Goal: Task Accomplishment & Management: Manage account settings

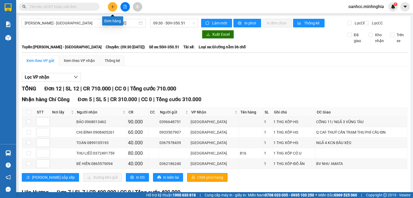
click at [113, 8] on icon "plus" at bounding box center [113, 7] width 4 height 4
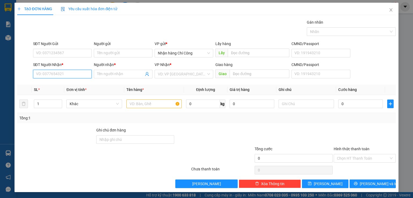
click at [69, 77] on input "SĐT Người Nhận *" at bounding box center [62, 74] width 59 height 9
click at [59, 85] on div "0862815702 - EM QUÝ" at bounding box center [62, 85] width 52 height 6
type input "0862815702"
type input "EM QUÝ"
type input "0862815702"
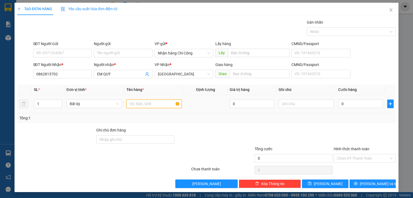
click at [154, 105] on input "text" at bounding box center [153, 104] width 55 height 9
type input "816"
click at [304, 103] on input "text" at bounding box center [306, 104] width 55 height 9
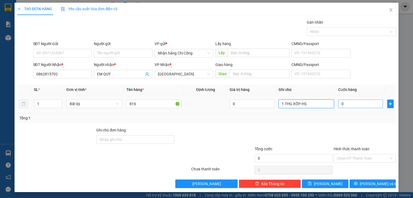
type input "1 THG XỐP-HS"
click at [357, 101] on input "0" at bounding box center [360, 104] width 45 height 9
type input "8"
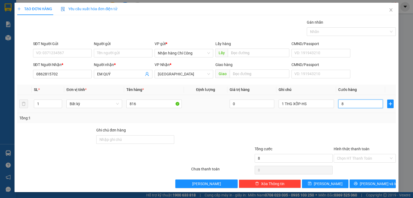
type input "80"
type input "80.000"
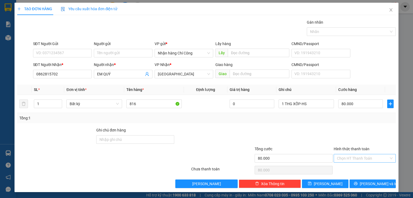
click at [344, 158] on input "Hình thức thanh toán" at bounding box center [363, 159] width 52 height 8
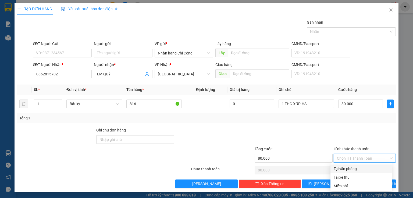
click at [345, 170] on div "Tại văn phòng" at bounding box center [361, 169] width 55 height 6
type input "0"
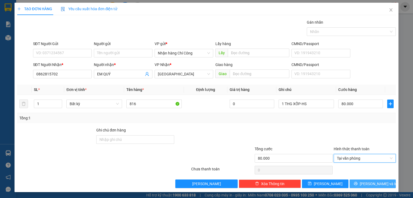
click at [366, 182] on span "[PERSON_NAME] và In" at bounding box center [379, 184] width 38 height 6
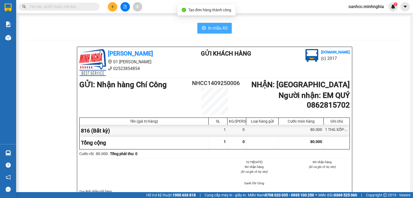
click at [214, 27] on span "In mẫu A5" at bounding box center [217, 28] width 19 height 7
click at [345, 26] on div "In mẫu A5" at bounding box center [215, 28] width 378 height 11
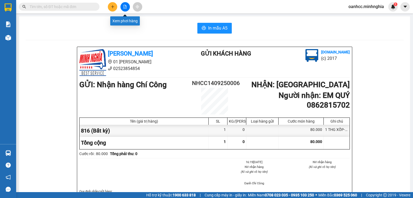
click at [122, 7] on button at bounding box center [124, 6] width 9 height 9
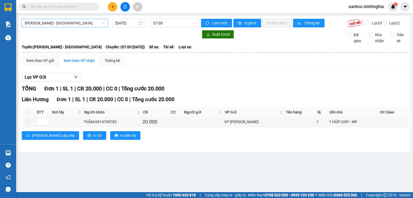
click at [61, 23] on span "[PERSON_NAME] - [GEOGRAPHIC_DATA]" at bounding box center [65, 23] width 80 height 8
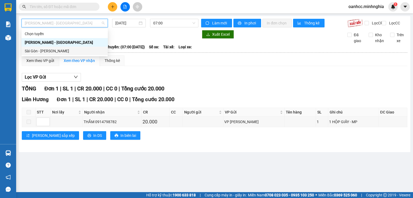
click at [33, 52] on div "Sài Gòn - [PERSON_NAME]" at bounding box center [65, 51] width 80 height 6
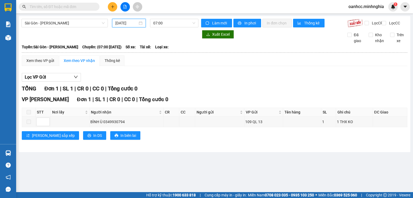
click at [125, 21] on input "[DATE]" at bounding box center [126, 23] width 22 height 6
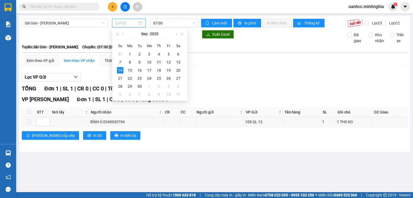
click at [158, 62] on div "11" at bounding box center [159, 62] width 6 height 6
type input "[DATE]"
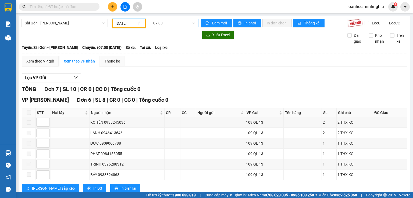
click at [166, 23] on span "07:00" at bounding box center [174, 23] width 42 height 8
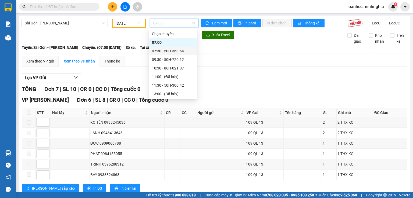
scroll to position [60, 0]
click at [171, 95] on div "22:00 - 86B-009.80" at bounding box center [173, 94] width 42 height 6
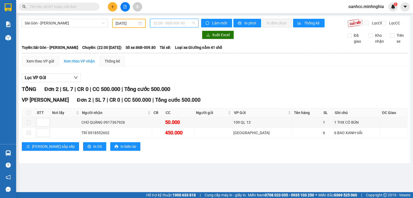
click at [176, 26] on span "22:00 - 86B-009.80" at bounding box center [174, 23] width 42 height 8
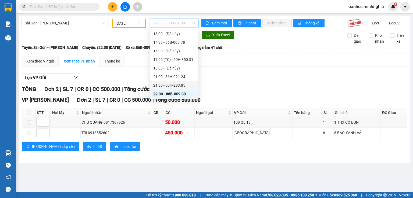
click at [165, 83] on div "21:30 - 50H-293.85" at bounding box center [174, 86] width 42 height 6
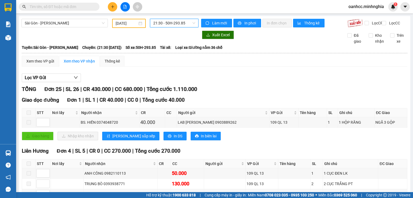
click at [172, 24] on span "21:30 - 50H-293.85" at bounding box center [174, 23] width 42 height 8
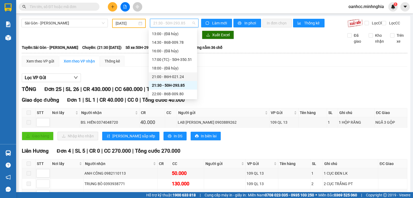
click at [168, 76] on div "21:00 - 86H-021.24" at bounding box center [173, 77] width 42 height 6
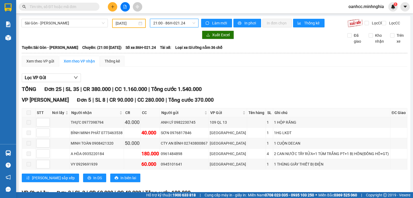
click at [179, 23] on span "21:00 - 86H-021.24" at bounding box center [174, 23] width 42 height 8
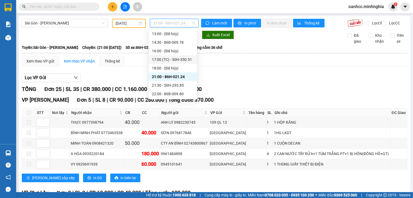
click at [169, 58] on div "17:00 (TC) - 50H-350.51" at bounding box center [173, 60] width 42 height 6
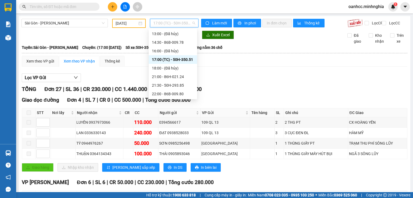
click at [181, 22] on span "17:00 (TC) - 50H-350.51" at bounding box center [174, 23] width 42 height 8
click at [171, 41] on div "14:30 - 86B-009.78" at bounding box center [173, 43] width 42 height 6
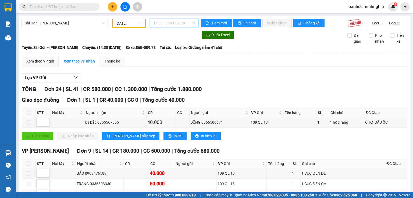
click at [159, 23] on span "14:30 - 86B-009.78" at bounding box center [174, 23] width 42 height 8
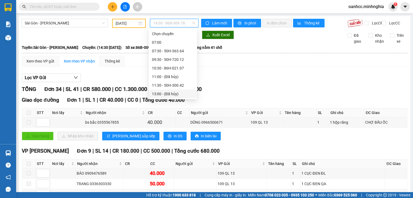
scroll to position [54, 0]
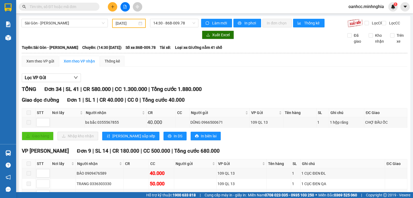
drag, startPoint x: 163, startPoint y: 92, endPoint x: 276, endPoint y: 41, distance: 124.4
click at [276, 39] on div "Xuất Excel" at bounding box center [270, 35] width 138 height 9
click at [166, 22] on span "14:30 - 86B-009.78" at bounding box center [174, 23] width 42 height 8
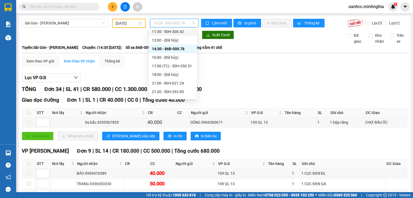
click at [170, 31] on div "11:30 - 50H-300.42" at bounding box center [173, 32] width 42 height 6
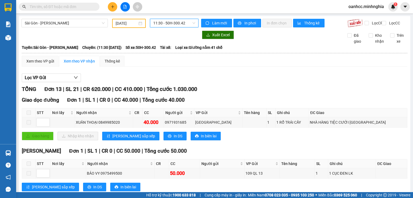
click at [163, 26] on span "11:30 - 50H-300.42" at bounding box center [174, 23] width 42 height 8
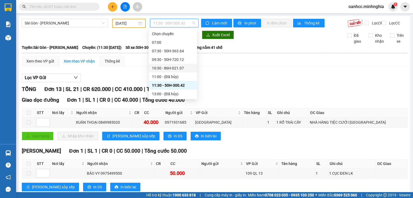
click at [169, 67] on div "10:30 - 86H-021.07" at bounding box center [173, 68] width 42 height 6
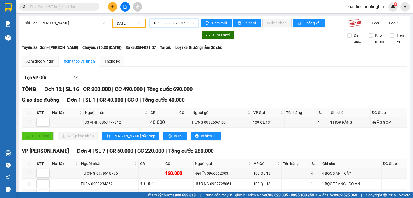
click at [168, 22] on span "10:30 - 86H-021.07" at bounding box center [174, 23] width 42 height 8
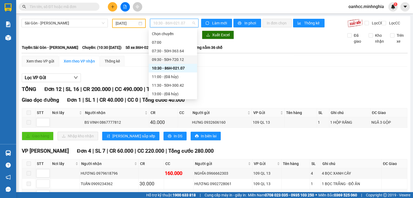
click at [160, 59] on div "09:30 - 50H-720.12" at bounding box center [173, 60] width 42 height 6
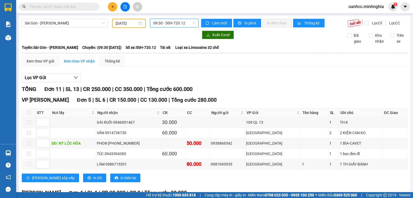
click at [173, 24] on span "09:30 - 50H-720.12" at bounding box center [174, 23] width 42 height 8
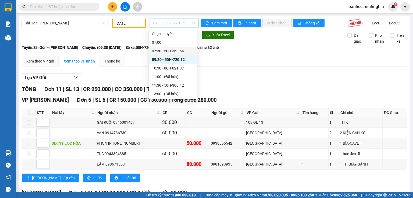
click at [167, 51] on div "07:30 - 50H-363.64" at bounding box center [173, 51] width 42 height 6
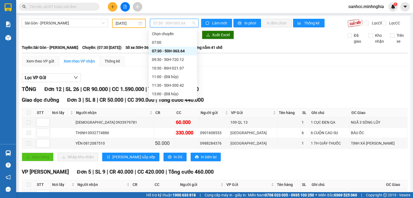
click at [257, 83] on div "Lọc VP Gửi" at bounding box center [215, 78] width 386 height 9
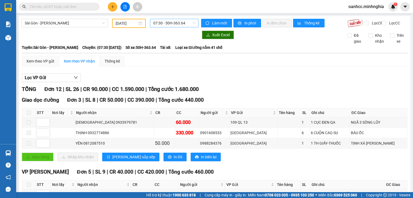
click at [168, 23] on span "07:30 - 50H-363.64" at bounding box center [174, 23] width 42 height 8
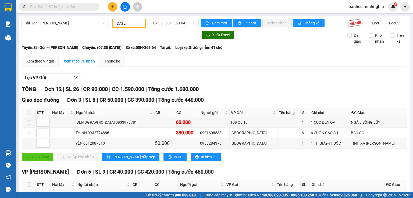
click at [176, 23] on span "07:30 - 50H-363.64" at bounding box center [174, 23] width 42 height 8
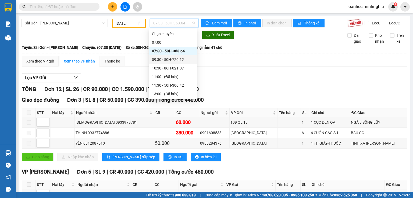
click at [165, 59] on div "09:30 - 50H-720.12" at bounding box center [173, 60] width 42 height 6
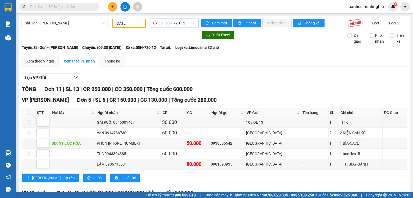
click at [163, 22] on span "09:30 - 50H-720.12" at bounding box center [174, 23] width 42 height 8
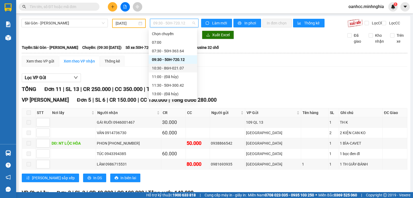
click at [164, 68] on div "10:30 - 86H-021.07" at bounding box center [173, 68] width 42 height 6
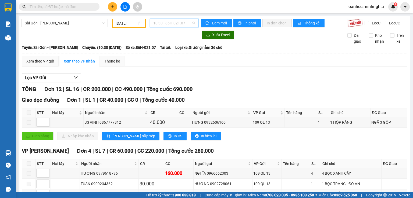
click at [168, 24] on span "10:30 - 86H-021.07" at bounding box center [174, 23] width 42 height 8
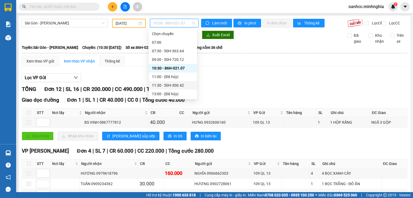
click at [168, 85] on div "11:30 - 50H-300.42" at bounding box center [173, 86] width 42 height 6
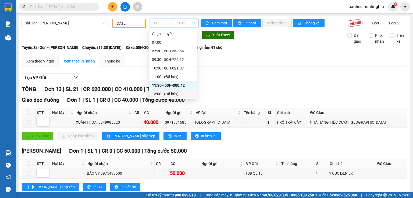
scroll to position [54, 0]
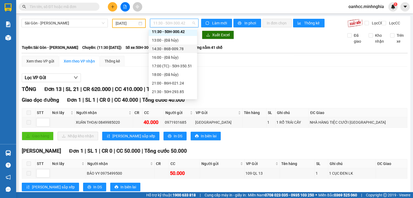
click at [165, 47] on div "14:30 - 86B-009.78" at bounding box center [173, 49] width 42 height 6
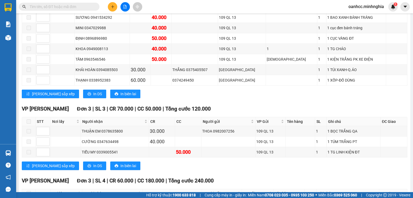
scroll to position [54, 0]
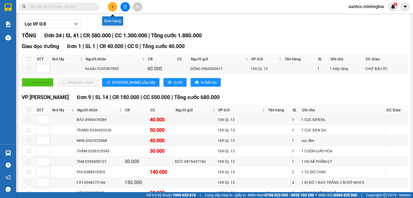
click at [112, 6] on icon "plus" at bounding box center [112, 6] width 0 height 3
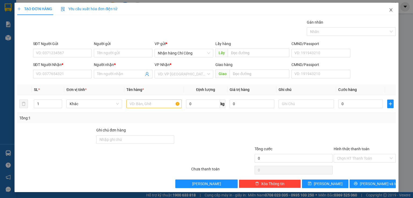
click at [389, 11] on icon "close" at bounding box center [391, 10] width 4 height 4
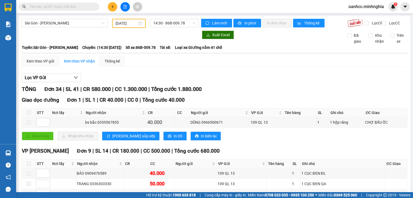
click at [121, 23] on input "[DATE]" at bounding box center [127, 23] width 22 height 6
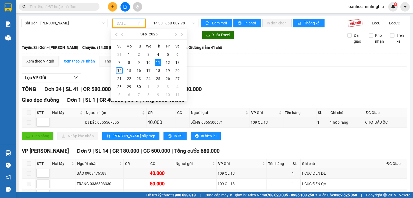
click at [119, 71] on div "14" at bounding box center [119, 70] width 6 height 6
type input "[DATE]"
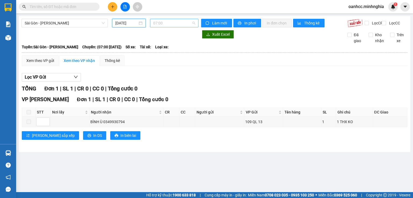
click at [163, 25] on span "07:00" at bounding box center [174, 23] width 42 height 8
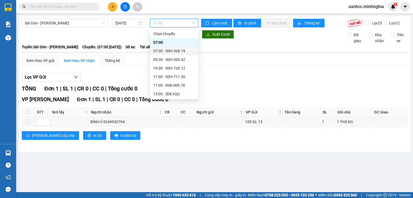
click at [165, 52] on div "07:30 - 50H-368.19" at bounding box center [174, 51] width 42 height 6
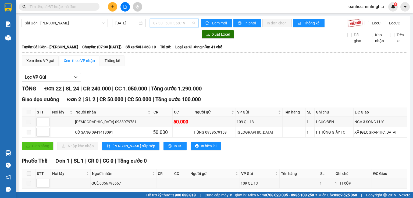
click at [169, 25] on span "07:30 - 50H-368.19" at bounding box center [174, 23] width 42 height 8
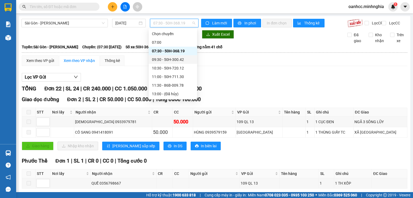
click at [159, 58] on div "09:30 - 50H-300.42" at bounding box center [173, 60] width 42 height 6
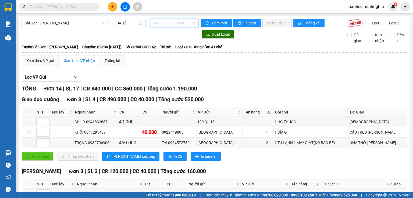
click at [167, 25] on span "09:30 - 50H-300.42" at bounding box center [174, 23] width 42 height 8
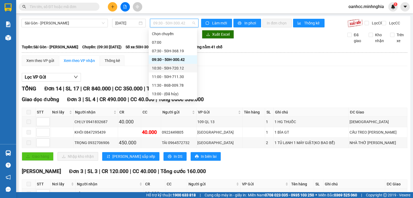
click at [165, 67] on div "10:30 - 50H-720.12" at bounding box center [173, 68] width 42 height 6
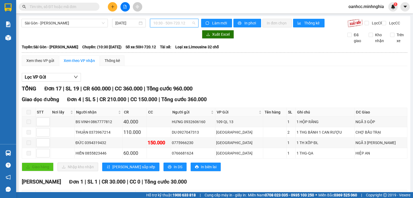
click at [175, 24] on span "10:30 - 50H-720.12" at bounding box center [174, 23] width 42 height 8
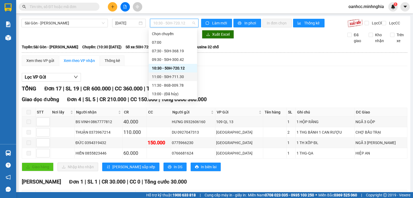
click at [165, 78] on div "11:00 - 50H-711.30" at bounding box center [173, 77] width 42 height 6
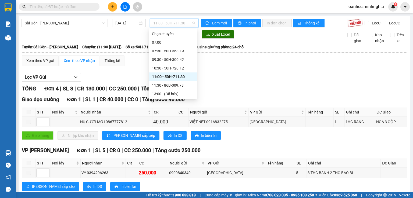
click at [162, 25] on span "11:00 - 50H-711.30" at bounding box center [174, 23] width 42 height 8
click at [163, 87] on div "11:30 - 86B-009.78" at bounding box center [173, 86] width 42 height 6
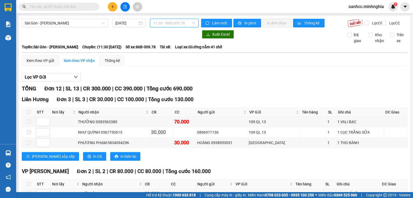
click at [169, 24] on span "11:30 - 86B-009.78" at bounding box center [174, 23] width 42 height 8
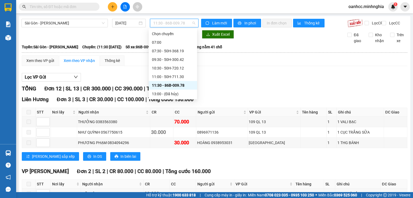
scroll to position [52, 0]
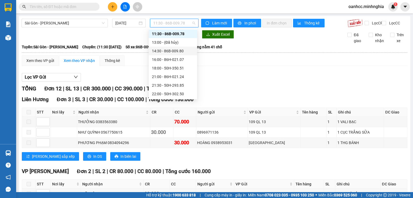
click at [164, 50] on div "14:30 - 86B-009.80" at bounding box center [173, 51] width 42 height 6
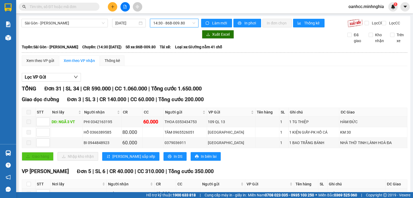
click at [159, 25] on span "14:30 - 86B-009.80" at bounding box center [174, 23] width 42 height 8
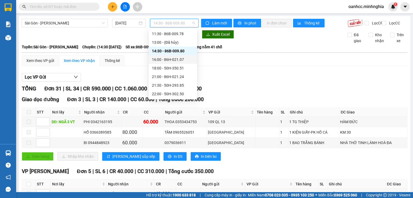
click at [169, 59] on div "16:00 - 86H-021.07" at bounding box center [173, 60] width 42 height 6
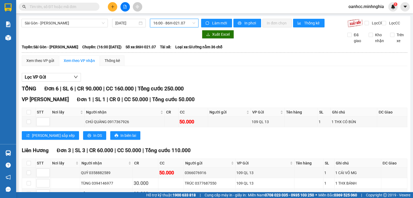
click at [171, 25] on span "16:00 - 86H-021.07" at bounding box center [174, 23] width 42 height 8
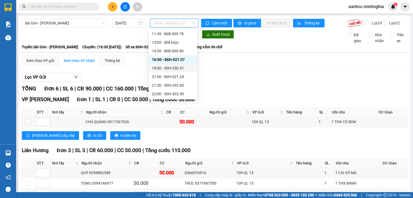
click at [165, 69] on div "18:00 - 50H-350.51" at bounding box center [173, 68] width 42 height 6
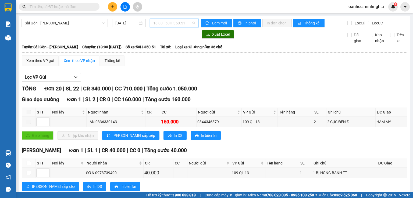
click at [169, 22] on span "18:00 - 50H-350.51" at bounding box center [174, 23] width 42 height 8
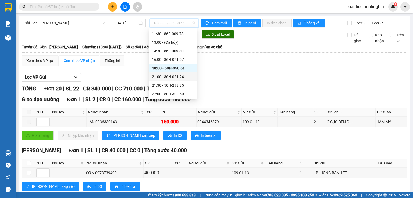
click at [169, 77] on div "21:00 - 86H-021.24" at bounding box center [173, 77] width 42 height 6
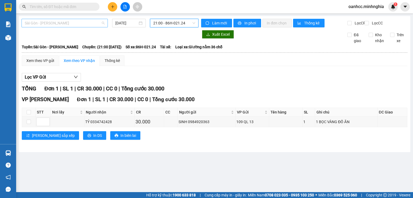
click at [63, 25] on span "Sài Gòn - [PERSON_NAME]" at bounding box center [65, 23] width 80 height 8
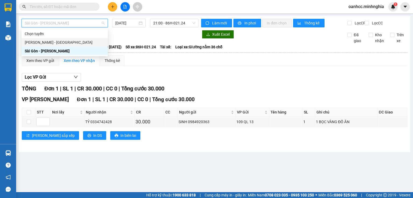
click at [49, 41] on div "[PERSON_NAME] - [GEOGRAPHIC_DATA]" at bounding box center [65, 43] width 80 height 6
type input "[DATE]"
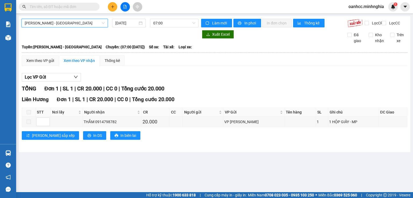
click at [69, 22] on span "[PERSON_NAME] - [GEOGRAPHIC_DATA]" at bounding box center [65, 23] width 80 height 8
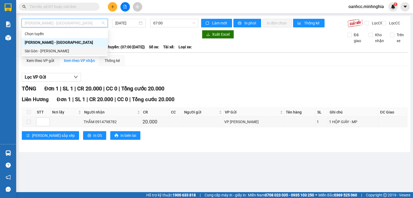
click at [37, 51] on div "Sài Gòn - [PERSON_NAME]" at bounding box center [65, 51] width 80 height 6
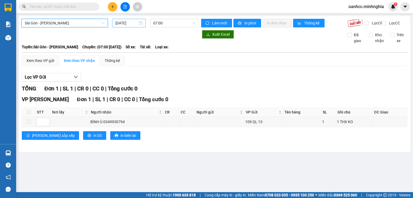
click at [122, 21] on input "[DATE]" at bounding box center [126, 23] width 22 height 6
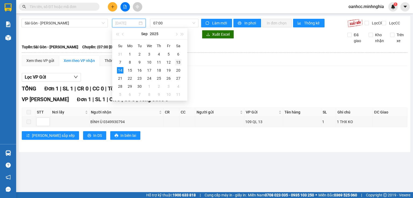
click at [177, 61] on div "13" at bounding box center [178, 62] width 6 height 6
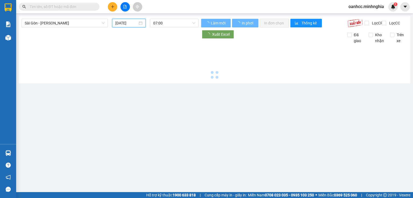
type input "[DATE]"
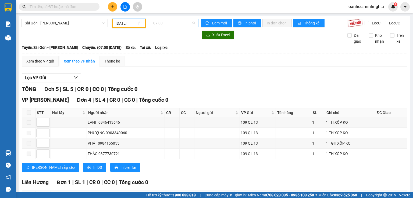
click at [174, 24] on span "07:00" at bounding box center [174, 23] width 42 height 8
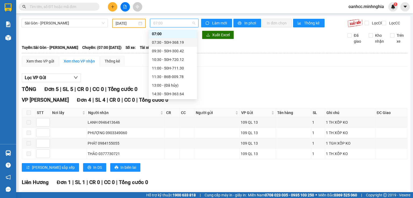
click at [168, 41] on div "07:30 - 50H-368.19" at bounding box center [173, 43] width 42 height 6
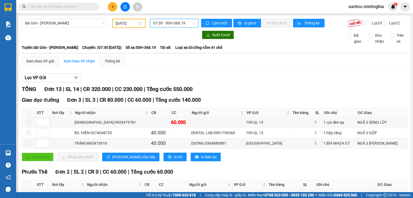
click at [173, 26] on span "07:30 - 50H-368.19" at bounding box center [174, 23] width 42 height 8
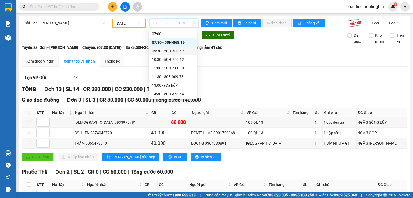
click at [159, 51] on div "09:30 - 50H-300.42" at bounding box center [173, 51] width 42 height 6
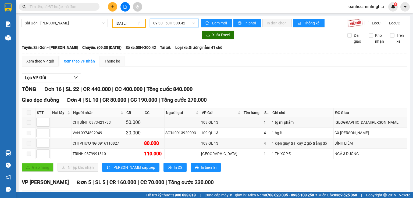
click at [179, 28] on div "Sài Gòn - [PERSON_NAME] [DATE] 09:30 09:30 - 50H-300.42" at bounding box center [110, 23] width 177 height 9
click at [177, 26] on span "09:30 - 50H-300.42" at bounding box center [174, 23] width 42 height 8
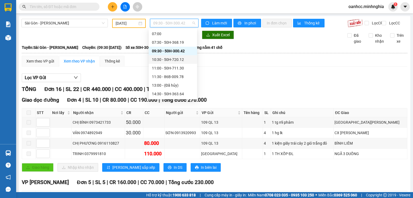
click at [157, 59] on div "10:30 - 50H-720.12" at bounding box center [173, 60] width 42 height 6
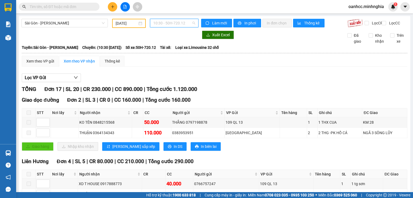
click at [174, 24] on span "10:30 - 50H-720.12" at bounding box center [174, 23] width 42 height 8
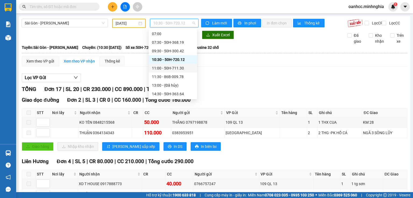
click at [166, 67] on div "11:00 - 50H-711.30" at bounding box center [173, 68] width 42 height 6
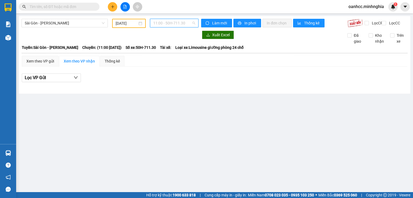
click at [180, 24] on span "11:00 - 50H-711.30" at bounding box center [174, 23] width 42 height 8
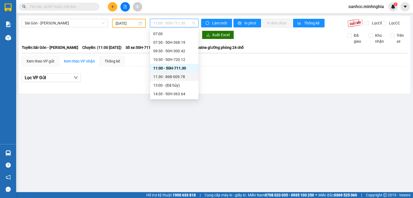
click at [172, 78] on div "11:30 - 86B-009.78" at bounding box center [174, 77] width 42 height 6
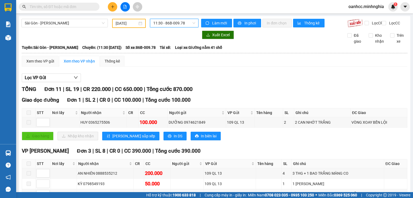
click at [172, 23] on span "11:30 - 86B-009.78" at bounding box center [174, 23] width 42 height 8
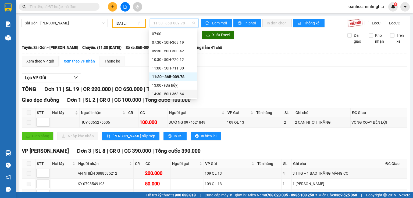
click at [165, 94] on div "14:30 - 50H-363.64" at bounding box center [173, 94] width 42 height 6
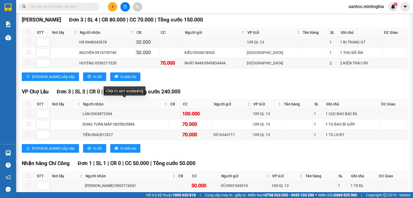
scroll to position [538, 0]
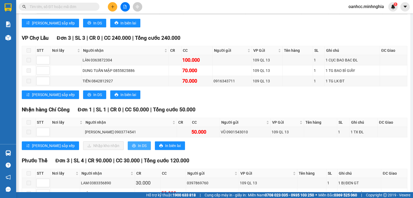
click at [138, 143] on span "In DS" at bounding box center [142, 146] width 9 height 6
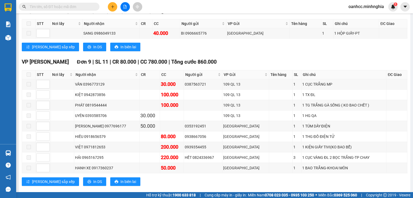
scroll to position [0, 0]
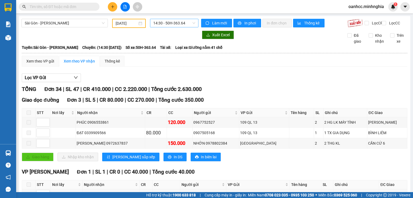
click at [171, 22] on span "14:30 - 50H-363.64" at bounding box center [174, 23] width 42 height 8
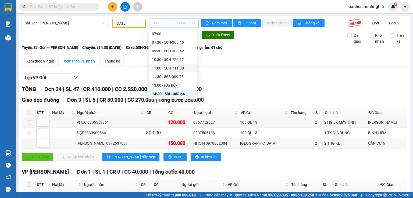
scroll to position [52, 0]
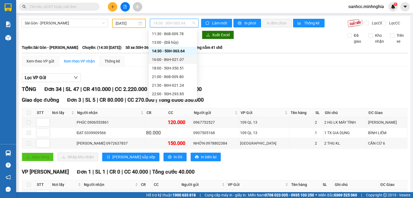
click at [162, 59] on div "16:00 - 86H-021.07" at bounding box center [173, 60] width 42 height 6
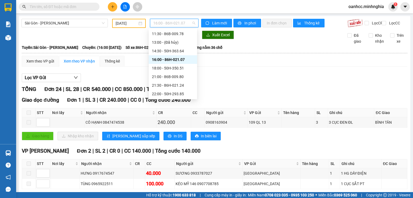
click at [171, 26] on span "16:00 - 86H-021.07" at bounding box center [174, 23] width 42 height 8
click at [166, 67] on div "18:00 - 50H-350.51" at bounding box center [173, 68] width 42 height 6
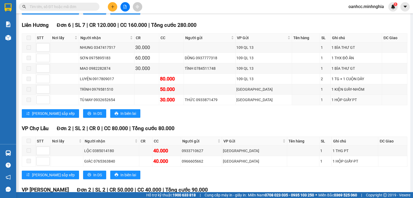
scroll to position [430, 0]
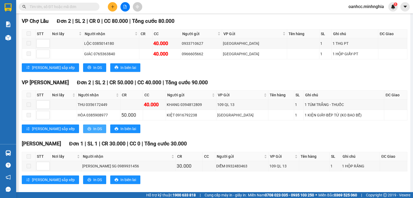
click at [93, 129] on span "In DS" at bounding box center [97, 129] width 9 height 6
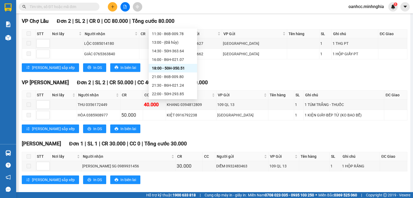
click at [159, 77] on div "21:00 - 86B-009.80" at bounding box center [173, 77] width 42 height 6
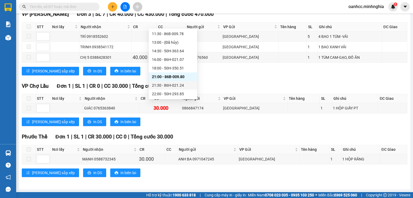
click at [165, 84] on div "21:30 - 86H-021.24" at bounding box center [173, 86] width 42 height 6
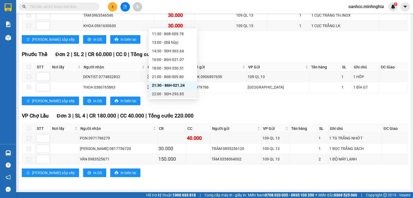
click at [166, 94] on div "22:00 - 50H-293.85" at bounding box center [173, 94] width 42 height 6
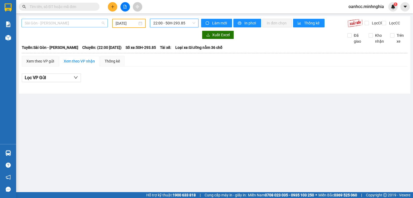
click at [66, 23] on span "Sài Gòn - [PERSON_NAME]" at bounding box center [65, 23] width 80 height 8
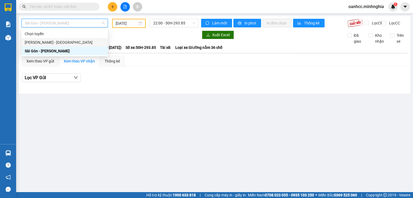
click at [46, 43] on div "[PERSON_NAME] - [GEOGRAPHIC_DATA]" at bounding box center [65, 43] width 80 height 6
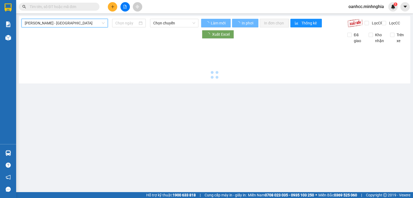
type input "[DATE]"
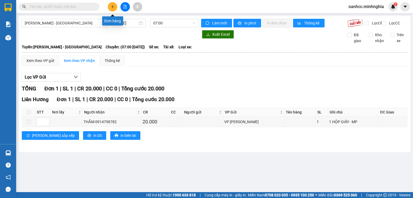
click at [116, 3] on button at bounding box center [112, 6] width 9 height 9
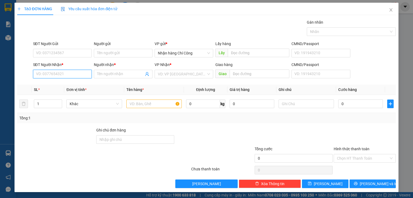
click at [65, 72] on input "SĐT Người Nhận *" at bounding box center [62, 74] width 59 height 9
click at [49, 84] on div "0971309828 - NHUNG" at bounding box center [62, 85] width 52 height 6
type input "0971309828"
type input "NHUNG"
type input "0971309828"
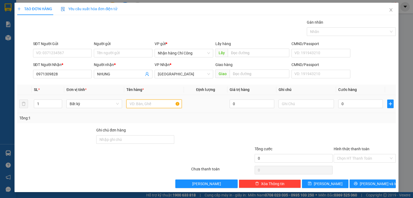
click at [143, 106] on input "text" at bounding box center [153, 104] width 55 height 9
type input "816"
click at [302, 104] on input "text" at bounding box center [306, 104] width 55 height 9
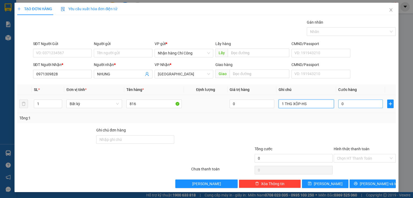
type input "1 THG XÔP-HS"
click at [359, 105] on input "0" at bounding box center [360, 104] width 45 height 9
type input "6"
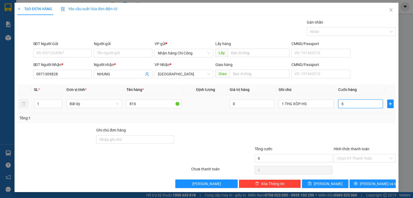
type input "60"
click at [354, 156] on input "Hình thức thanh toán" at bounding box center [363, 159] width 52 height 8
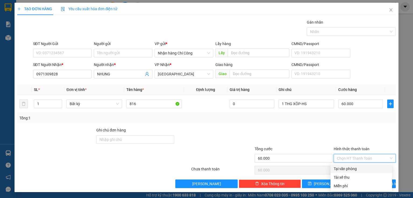
click at [348, 169] on div "Tại văn phòng" at bounding box center [361, 169] width 55 height 6
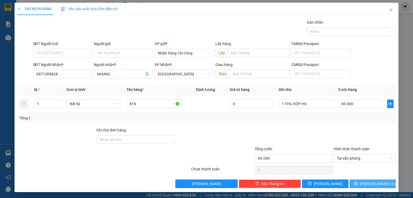
click at [366, 184] on span "[PERSON_NAME] và In" at bounding box center [379, 184] width 38 height 6
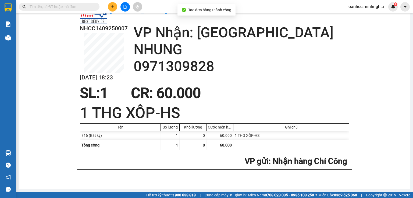
click at [112, 9] on button at bounding box center [112, 6] width 9 height 9
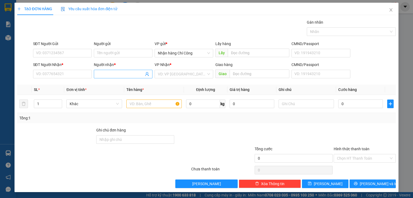
click at [111, 75] on input "Người nhận *" at bounding box center [120, 74] width 47 height 6
type input "V"
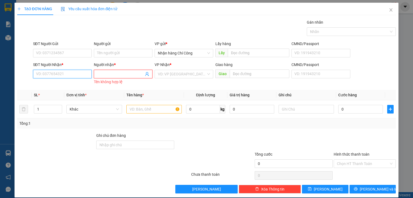
click at [55, 74] on input "SĐT Người Nhận *" at bounding box center [62, 74] width 59 height 9
click at [63, 85] on div "0975174431 - [PERSON_NAME]" at bounding box center [62, 85] width 53 height 6
type input "0975174431"
type input "[PERSON_NAME]"
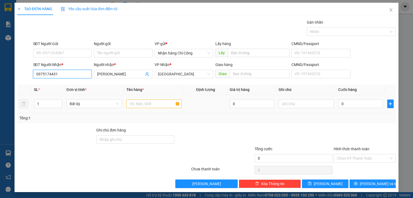
type input "0975174431"
click at [148, 106] on input "text" at bounding box center [153, 104] width 55 height 9
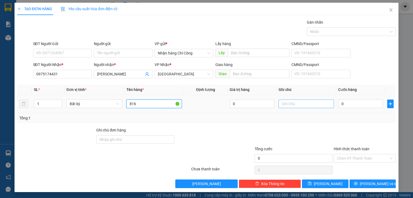
type input "816"
click at [292, 104] on input "text" at bounding box center [306, 104] width 55 height 9
type input "1 THG XÔP CÓ U"
click at [352, 104] on input "0" at bounding box center [360, 104] width 45 height 9
type input "6"
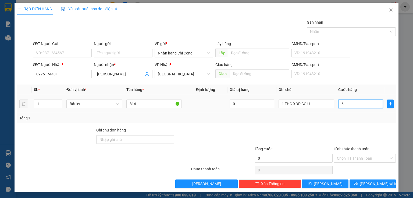
type input "6"
type input "60"
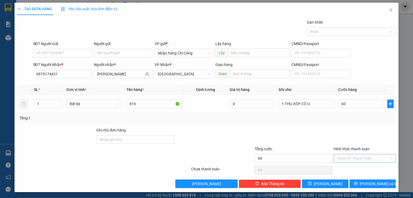
type input "60.000"
click at [354, 157] on input "Hình thức thanh toán" at bounding box center [363, 159] width 52 height 8
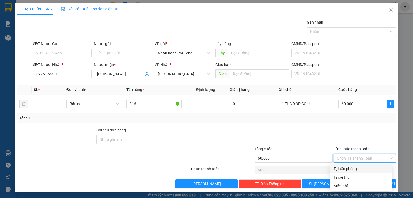
click at [346, 168] on div "Tại văn phòng" at bounding box center [361, 169] width 55 height 6
type input "0"
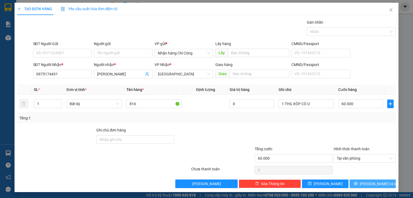
click at [366, 183] on span "[PERSON_NAME] và In" at bounding box center [379, 184] width 38 height 6
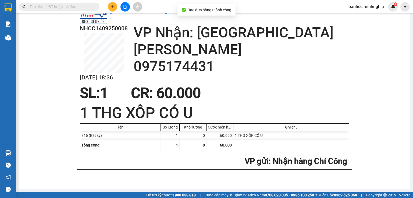
click at [113, 8] on icon "plus" at bounding box center [113, 7] width 4 height 4
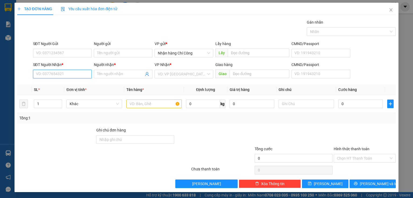
click at [64, 75] on input "SĐT Người Nhận *" at bounding box center [62, 74] width 59 height 9
click at [59, 84] on div "0339417016 - NGHĨA" at bounding box center [62, 85] width 52 height 6
type input "0339417016"
type input "NGHĨA"
type input "0339417016"
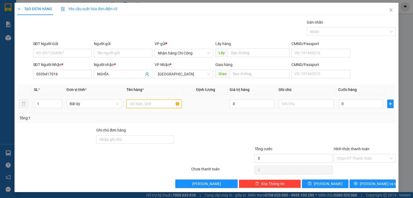
click at [143, 106] on input "text" at bounding box center [153, 104] width 55 height 9
type input "816"
click at [293, 104] on input "text" at bounding box center [306, 104] width 55 height 9
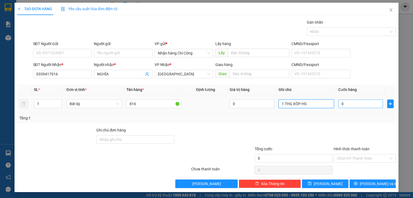
type input "1 THG XỐP-HS"
click at [346, 104] on input "0" at bounding box center [360, 104] width 45 height 9
type input "6"
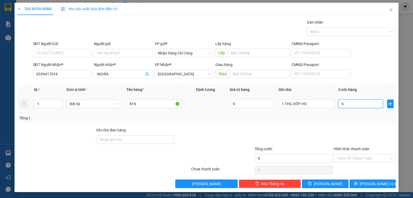
type input "60"
type input "60.000"
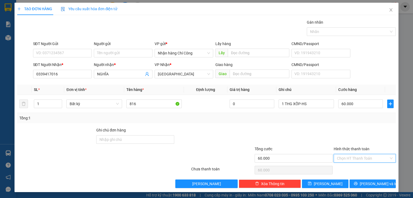
click at [361, 158] on input "Hình thức thanh toán" at bounding box center [363, 159] width 52 height 8
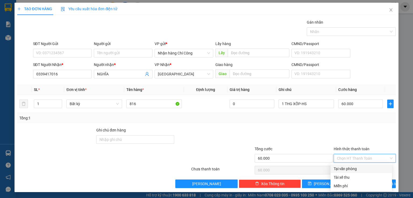
click at [352, 169] on div "Tại văn phòng" at bounding box center [361, 169] width 55 height 6
type input "0"
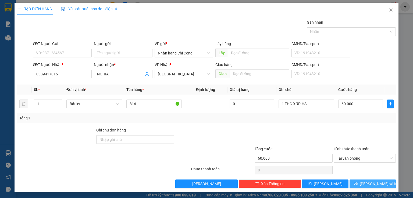
click at [366, 185] on span "[PERSON_NAME] và In" at bounding box center [379, 184] width 38 height 6
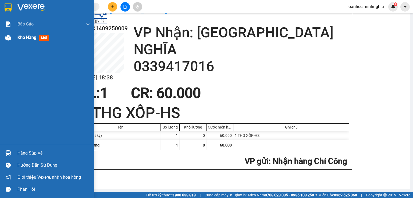
click at [25, 37] on span "Kho hàng" at bounding box center [26, 37] width 19 height 5
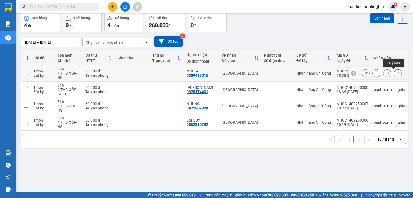
click at [396, 75] on icon at bounding box center [398, 74] width 4 height 4
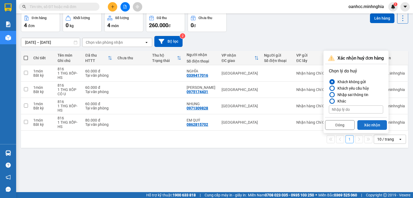
click at [371, 130] on button "Xác nhận" at bounding box center [372, 125] width 30 height 10
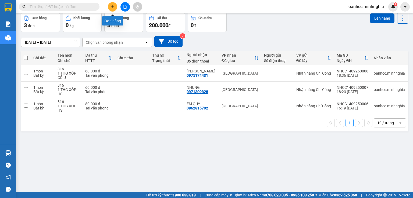
click at [111, 7] on icon "plus" at bounding box center [113, 7] width 4 height 4
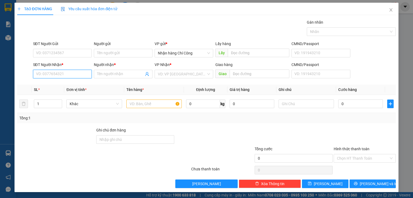
click at [60, 72] on input "SĐT Người Nhận *" at bounding box center [62, 74] width 59 height 9
click at [63, 85] on div "0339417016 - NGHĨA" at bounding box center [62, 85] width 52 height 6
type input "0339417016"
type input "NGHĨA"
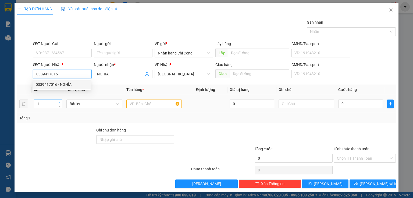
type input "0339417016"
type input "2"
click at [59, 102] on icon "up" at bounding box center [59, 103] width 2 height 2
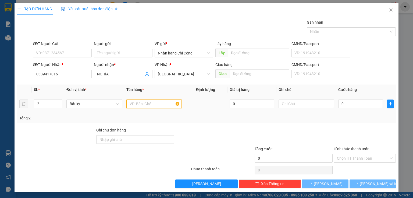
click at [139, 106] on input "text" at bounding box center [153, 104] width 55 height 9
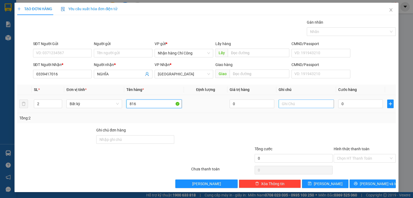
type input "816"
click at [298, 104] on input "text" at bounding box center [306, 104] width 55 height 9
type input "2 THG XỐP-HS"
click at [354, 106] on input "0" at bounding box center [360, 104] width 45 height 9
type input "1"
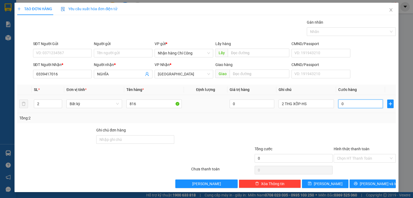
type input "1"
type input "10"
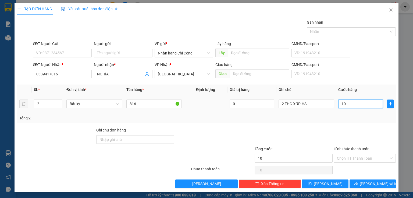
type input "100"
click at [344, 161] on input "Hình thức thanh toán" at bounding box center [363, 159] width 52 height 8
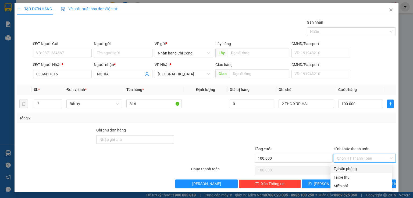
click at [344, 169] on div "Tại văn phòng" at bounding box center [361, 169] width 55 height 6
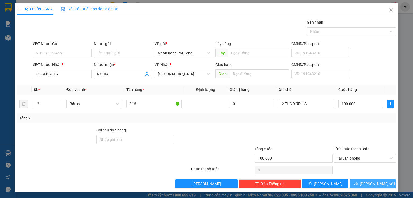
click at [362, 184] on button "[PERSON_NAME] và In" at bounding box center [372, 184] width 47 height 9
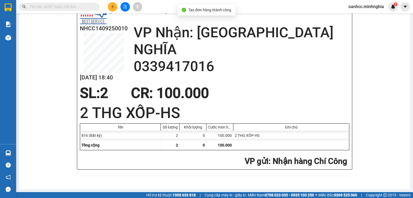
drag, startPoint x: 306, startPoint y: 160, endPoint x: 142, endPoint y: 31, distance: 208.8
click at [112, 7] on icon "plus" at bounding box center [112, 6] width 0 height 3
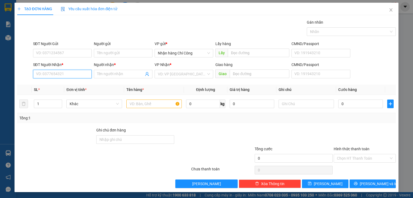
click at [67, 74] on input "SĐT Người Nhận *" at bounding box center [62, 74] width 59 height 9
click at [62, 84] on div "0886701775 - HIỀN CHỊ" at bounding box center [62, 85] width 52 height 6
type input "0886701775"
type input "HIỀN CHỊ"
type input "0886701775"
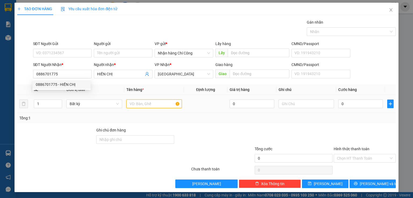
click at [148, 104] on input "text" at bounding box center [153, 104] width 55 height 9
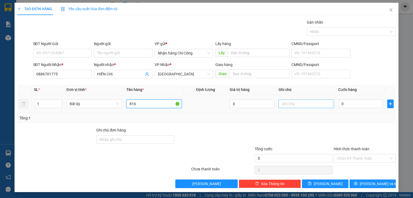
type input "816"
click at [297, 101] on input "text" at bounding box center [306, 104] width 55 height 9
type input "1 THG XỐP-HS"
click at [354, 102] on input "0" at bounding box center [360, 104] width 45 height 9
type input "6"
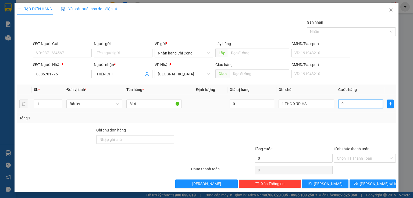
type input "6"
type input "60"
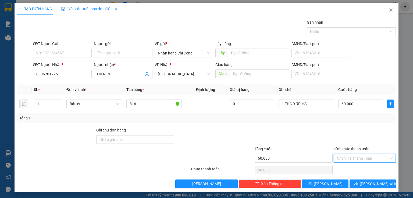
click at [354, 156] on input "Hình thức thanh toán" at bounding box center [363, 159] width 52 height 8
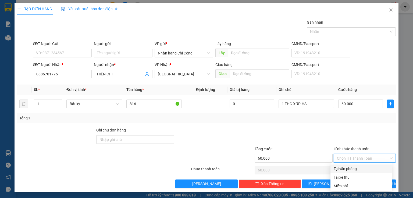
click at [347, 169] on div "Tại văn phòng" at bounding box center [361, 169] width 55 height 6
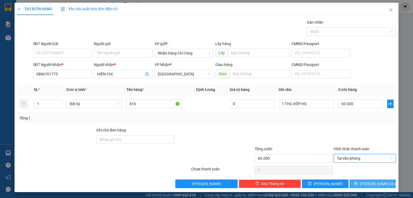
click at [367, 184] on span "[PERSON_NAME] và In" at bounding box center [379, 184] width 38 height 6
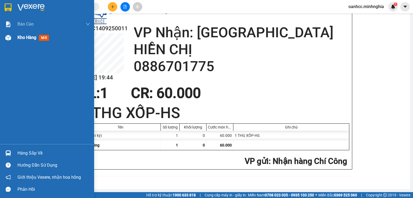
click at [31, 38] on span "Kho hàng" at bounding box center [26, 37] width 19 height 5
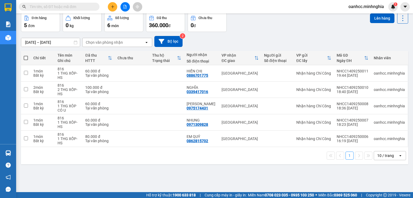
click at [24, 60] on span at bounding box center [26, 58] width 4 height 4
click at [26, 55] on input "checkbox" at bounding box center [26, 55] width 0 height 0
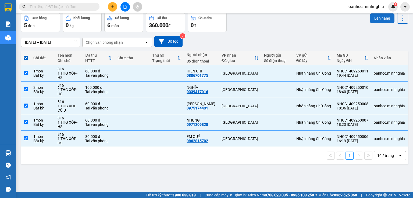
click at [378, 23] on button "Lên hàng" at bounding box center [382, 18] width 24 height 10
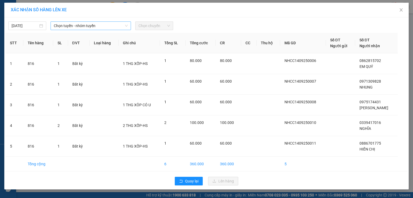
click at [78, 26] on span "Chọn tuyến - nhóm tuyến" at bounding box center [91, 26] width 74 height 8
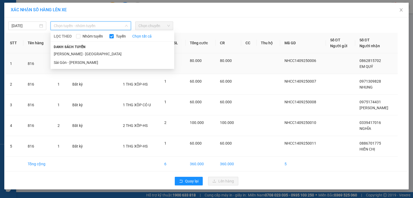
click at [73, 55] on li "[PERSON_NAME] - [GEOGRAPHIC_DATA]" at bounding box center [113, 54] width 124 height 9
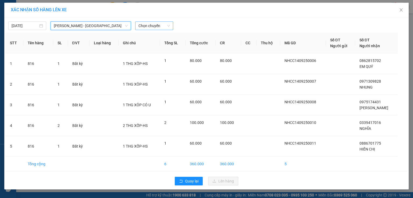
click at [149, 27] on span "Chọn chuyến" at bounding box center [153, 26] width 31 height 8
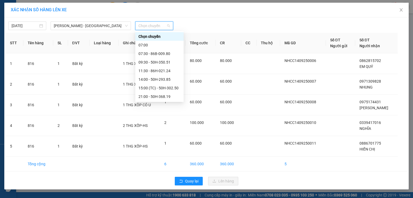
click at [146, 111] on div "22:30 - 50H-300.42" at bounding box center [159, 114] width 42 height 6
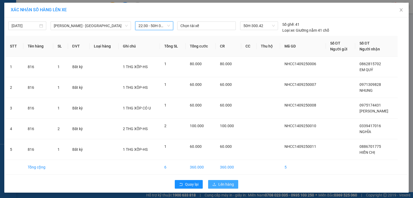
click at [222, 186] on span "Lên hàng" at bounding box center [226, 185] width 16 height 6
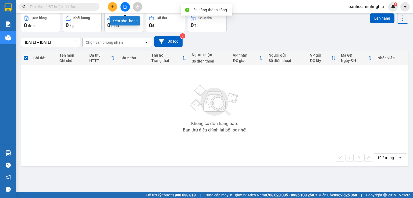
click at [125, 9] on button at bounding box center [124, 6] width 9 height 9
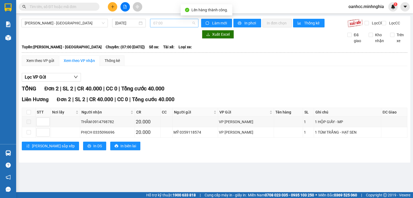
click at [168, 25] on span "07:00" at bounding box center [174, 23] width 42 height 8
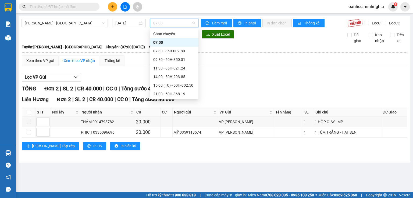
click at [161, 108] on div "22:30 - 50H-300.42" at bounding box center [174, 111] width 42 height 6
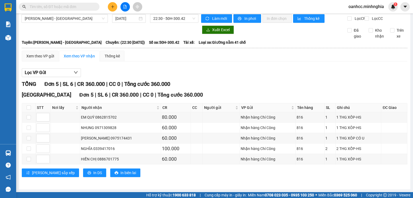
click at [272, 88] on div "TỔNG Đơn 5 | SL 6 | CR 360.000 | CC 0 | Tổng cước 360.000" at bounding box center [215, 84] width 386 height 8
click at [112, 6] on icon "plus" at bounding box center [112, 6] width 0 height 3
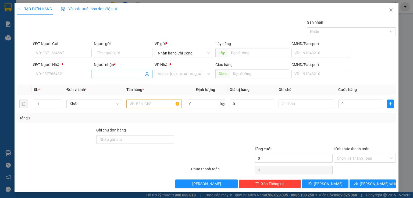
click at [107, 74] on input "Người nhận *" at bounding box center [120, 74] width 47 height 6
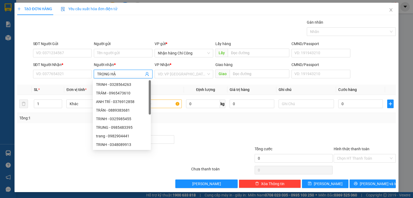
type input "TRỌNG HẬU"
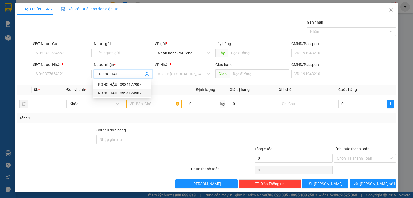
click at [127, 92] on div "TRỌNG HẬU - 0934179907" at bounding box center [122, 93] width 52 height 6
type input "0934179907"
type input "TRỌNG HẬU"
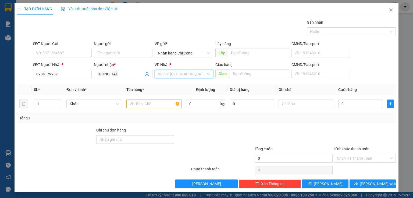
click at [187, 73] on input "search" at bounding box center [182, 74] width 48 height 8
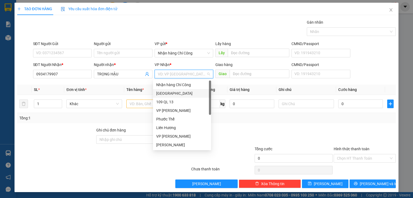
click at [171, 94] on div "[GEOGRAPHIC_DATA]" at bounding box center [182, 94] width 52 height 6
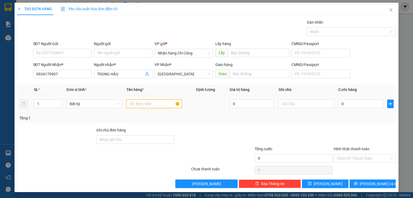
click at [146, 106] on input "text" at bounding box center [153, 104] width 55 height 9
type input "816"
click at [302, 103] on input "text" at bounding box center [306, 104] width 55 height 9
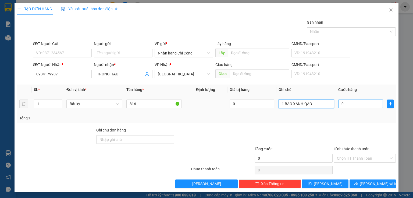
type input "1 BAO XANH-QÁO"
click at [357, 105] on input "0" at bounding box center [360, 104] width 45 height 9
type input "7"
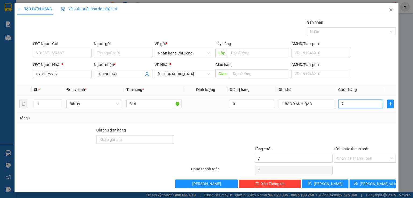
type input "70"
click at [352, 158] on input "Hình thức thanh toán" at bounding box center [363, 159] width 52 height 8
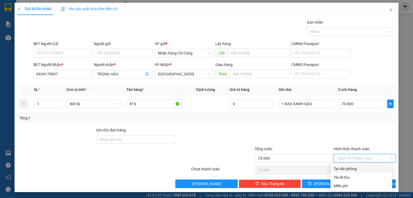
click at [347, 170] on div "Tại văn phòng" at bounding box center [361, 169] width 55 height 6
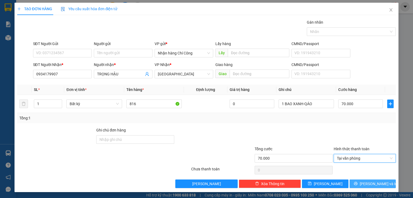
click at [363, 182] on button "[PERSON_NAME] và In" at bounding box center [372, 184] width 47 height 9
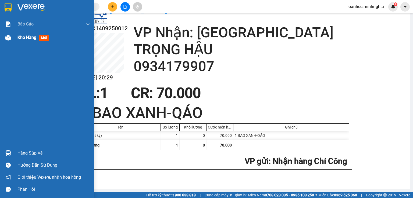
click at [29, 39] on span "Kho hàng" at bounding box center [26, 37] width 19 height 5
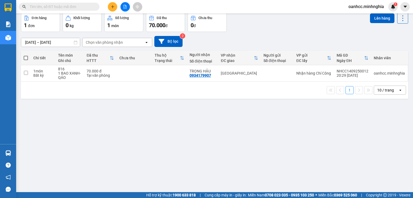
click at [24, 60] on span at bounding box center [26, 58] width 4 height 4
click at [26, 55] on input "checkbox" at bounding box center [26, 55] width 0 height 0
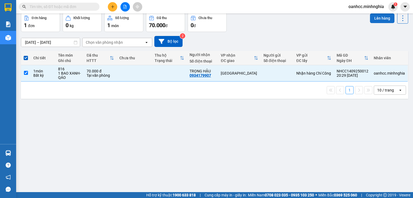
click at [381, 23] on button "Lên hàng" at bounding box center [382, 18] width 24 height 10
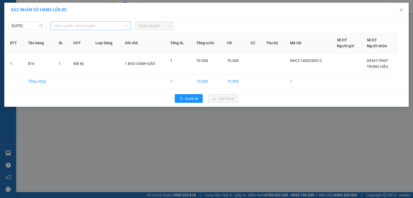
click at [80, 25] on span "Chọn tuyến - nhóm tuyến" at bounding box center [91, 26] width 74 height 8
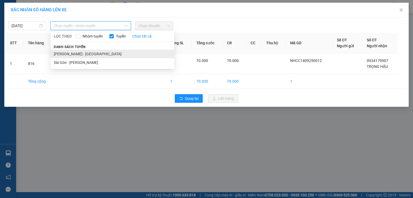
click at [68, 52] on li "[PERSON_NAME] - [GEOGRAPHIC_DATA]" at bounding box center [113, 54] width 124 height 9
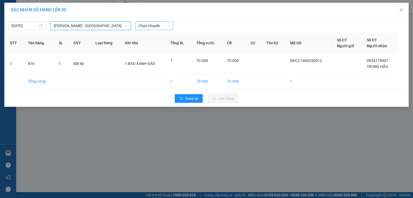
click at [159, 28] on span "Chọn chuyến" at bounding box center [153, 26] width 31 height 8
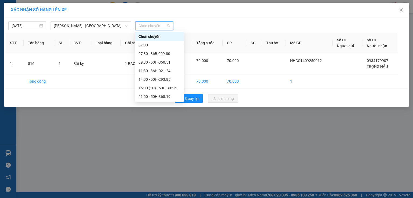
click at [153, 111] on div "22:30 - 50H-300.42" at bounding box center [159, 114] width 42 height 6
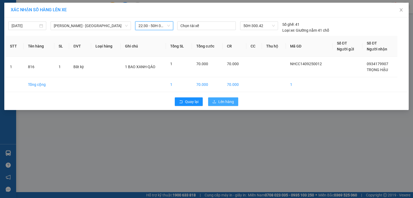
click at [225, 102] on span "Lên hàng" at bounding box center [226, 102] width 16 height 6
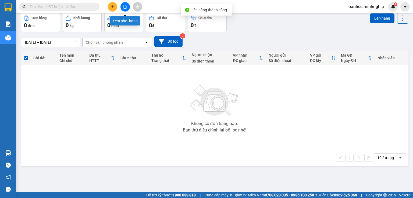
click at [124, 7] on icon "file-add" at bounding box center [125, 7] width 4 height 4
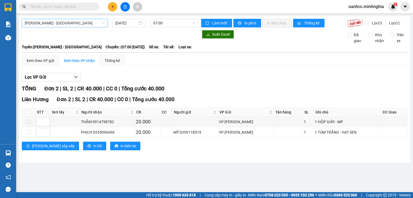
click at [49, 25] on span "[PERSON_NAME] - [GEOGRAPHIC_DATA]" at bounding box center [65, 23] width 80 height 8
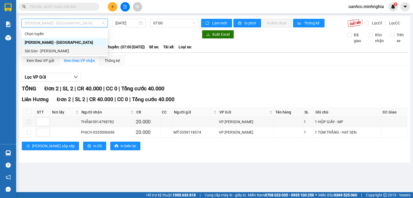
click at [39, 52] on div "Sài Gòn - [PERSON_NAME]" at bounding box center [65, 51] width 80 height 6
type input "[DATE]"
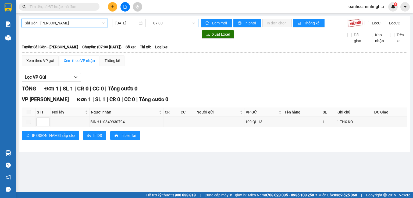
click at [165, 24] on span "07:00" at bounding box center [174, 23] width 42 height 8
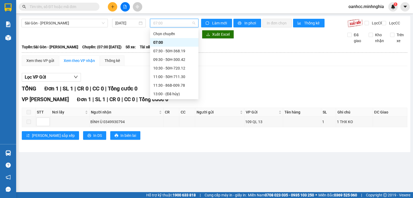
click at [167, 143] on div "22:00 - 50H-302.50" at bounding box center [174, 146] width 42 height 6
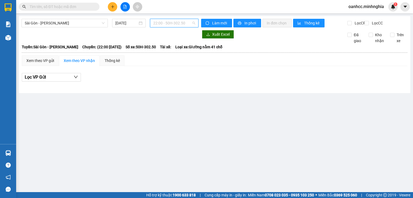
click at [166, 23] on span "22:00 - 50H-302.50" at bounding box center [174, 23] width 42 height 8
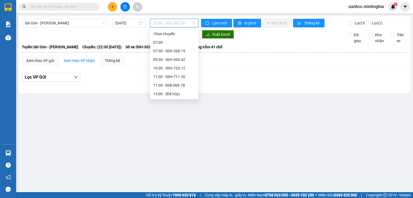
click at [161, 134] on div "21:30 - 50H-293.85" at bounding box center [174, 137] width 42 height 6
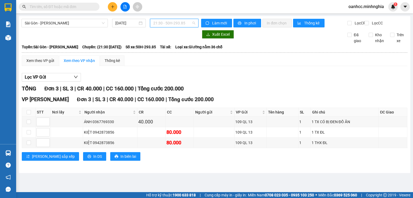
click at [169, 24] on span "21:30 - 50H-293.85" at bounding box center [174, 23] width 42 height 8
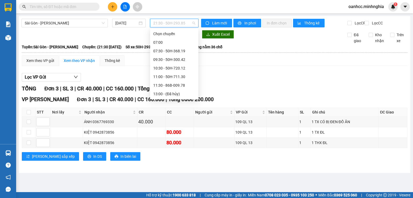
click at [159, 126] on div "21:00 - 86H-021.24" at bounding box center [174, 129] width 42 height 6
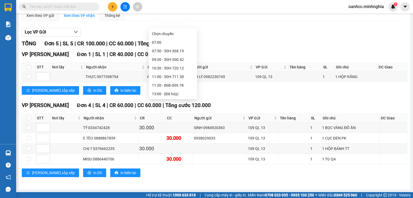
click at [168, 117] on div "18:00 - 50H-350.51" at bounding box center [173, 120] width 42 height 6
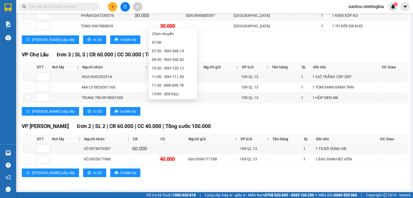
click at [169, 108] on div "16:00 - 86H-021.07" at bounding box center [173, 111] width 42 height 6
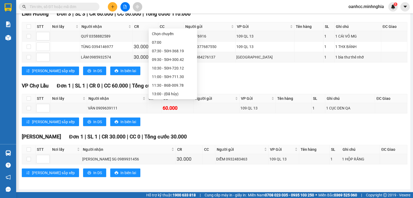
click at [168, 100] on div "14:30 - 86B-009.80" at bounding box center [173, 103] width 42 height 6
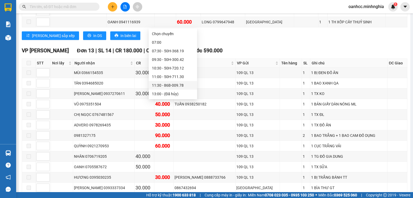
click at [168, 83] on div "11:30 - 86B-009.78" at bounding box center [173, 86] width 42 height 6
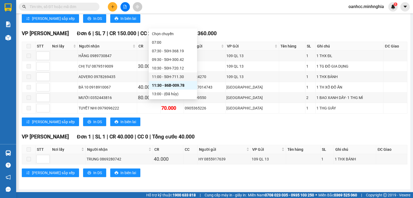
click at [158, 77] on div "11:00 - 50H-711.30" at bounding box center [173, 77] width 42 height 6
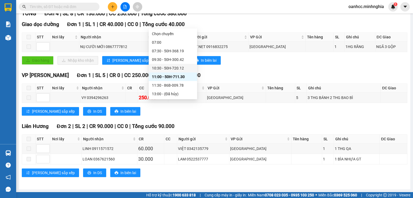
click at [162, 67] on div "10:30 - 50H-720.12" at bounding box center [173, 68] width 42 height 6
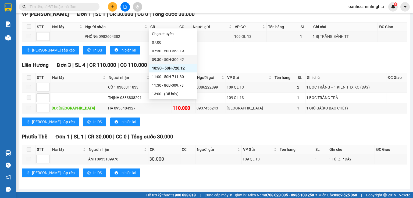
click at [166, 60] on div "09:30 - 50H-300.42" at bounding box center [173, 60] width 42 height 6
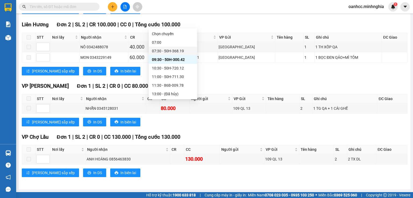
click at [170, 50] on div "07:30 - 50H-368.19" at bounding box center [173, 51] width 42 height 6
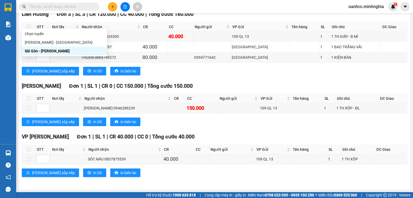
click at [46, 42] on div "[PERSON_NAME] - [GEOGRAPHIC_DATA]" at bounding box center [64, 43] width 79 height 6
type input "[DATE]"
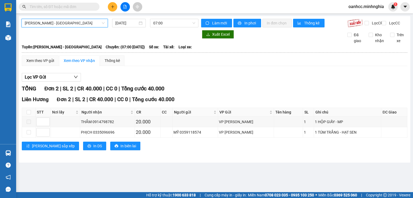
click at [176, 17] on div "Phan Rí - [GEOGRAPHIC_DATA] Phan Rí - [GEOGRAPHIC_DATA] [DATE] 07:00 Làm mới In…" at bounding box center [214, 89] width 391 height 147
click at [174, 26] on span "07:00" at bounding box center [174, 23] width 42 height 8
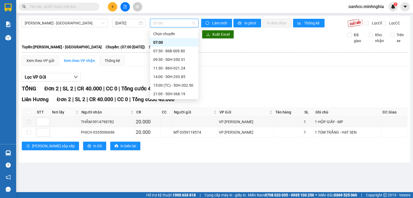
click at [165, 108] on div "22:30 - 50H-300.42" at bounding box center [174, 111] width 42 height 6
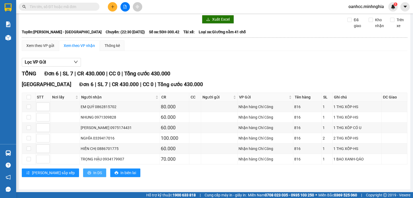
click at [93, 173] on span "In DS" at bounding box center [97, 173] width 9 height 6
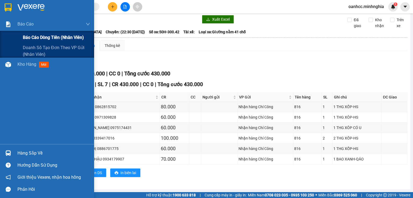
click at [43, 37] on span "Báo cáo dòng tiền (nhân viên)" at bounding box center [53, 37] width 61 height 7
